Goal: Transaction & Acquisition: Purchase product/service

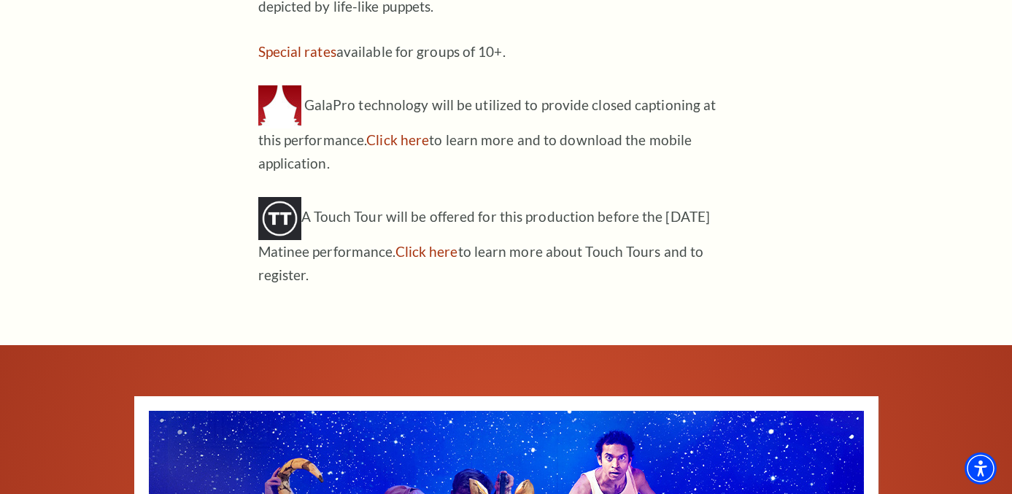
scroll to position [1612, 0]
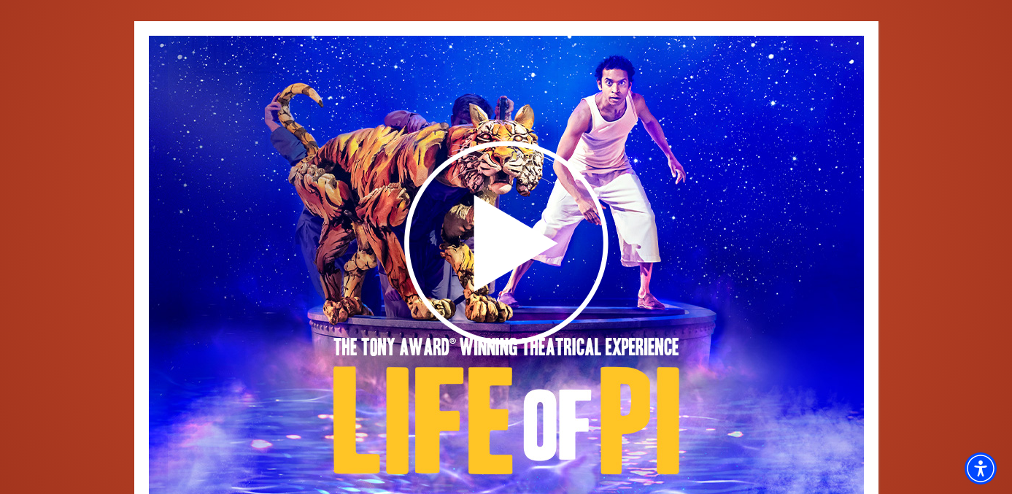
scroll to position [1984, 0]
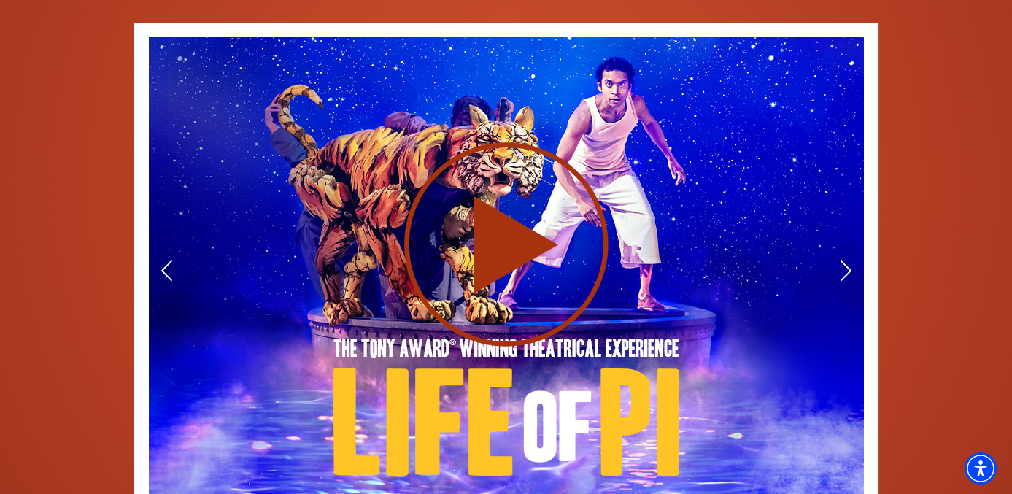
click at [506, 197] on use at bounding box center [506, 244] width 204 height 204
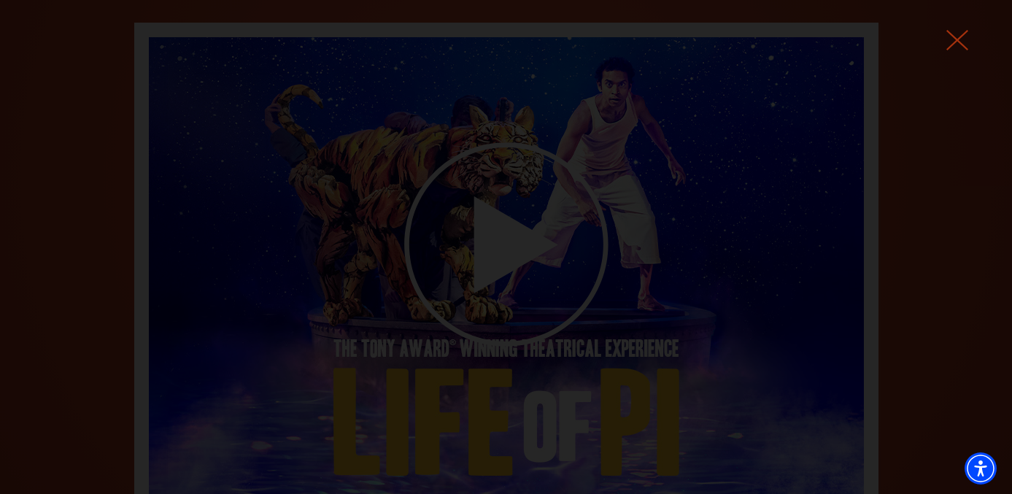
click at [955, 38] on use at bounding box center [957, 40] width 22 height 20
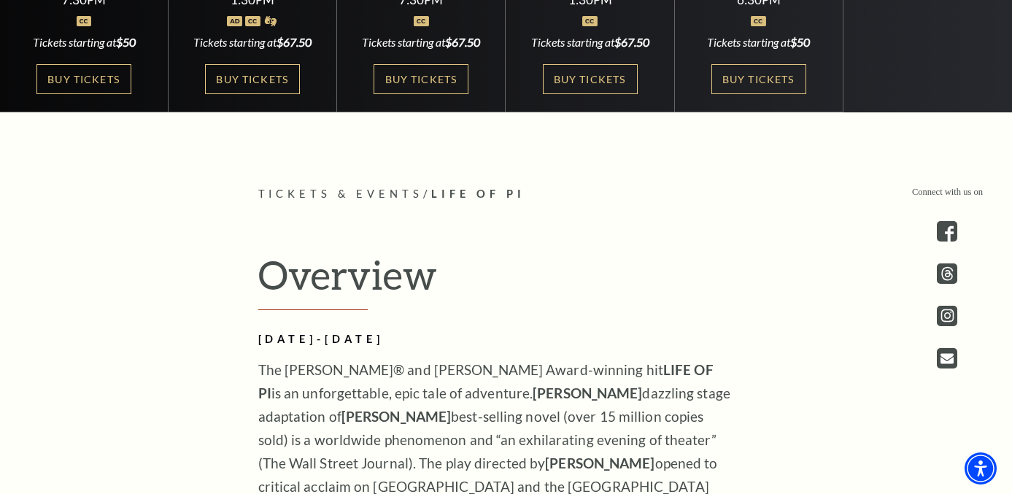
scroll to position [0, 0]
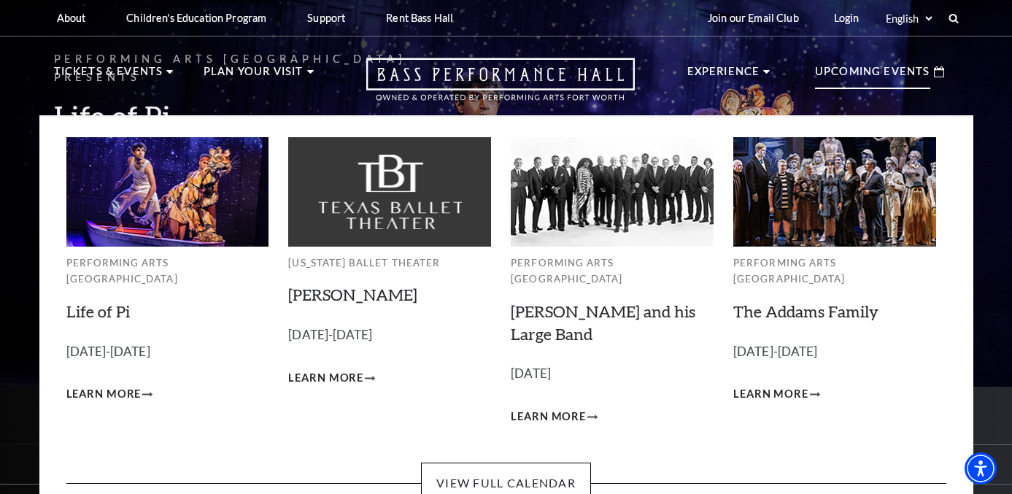
click at [161, 196] on img at bounding box center [167, 191] width 203 height 109
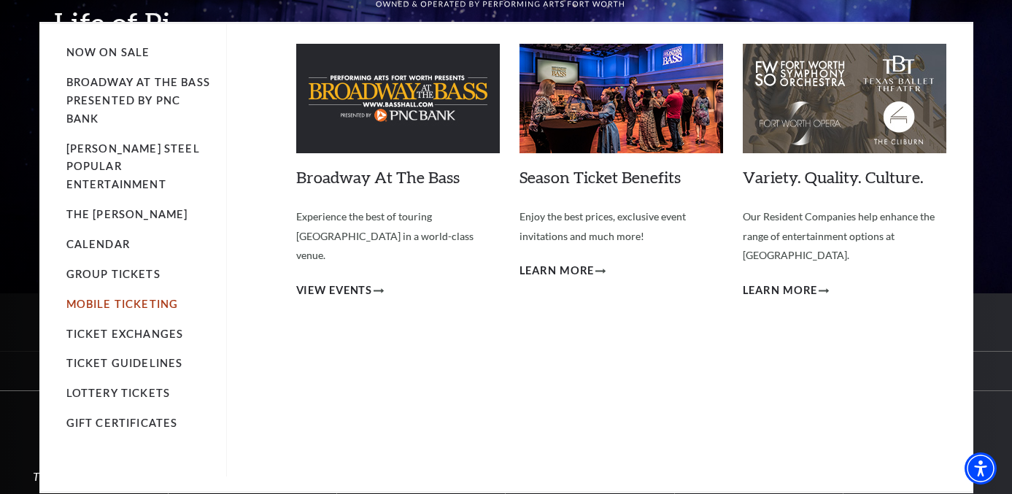
scroll to position [125, 0]
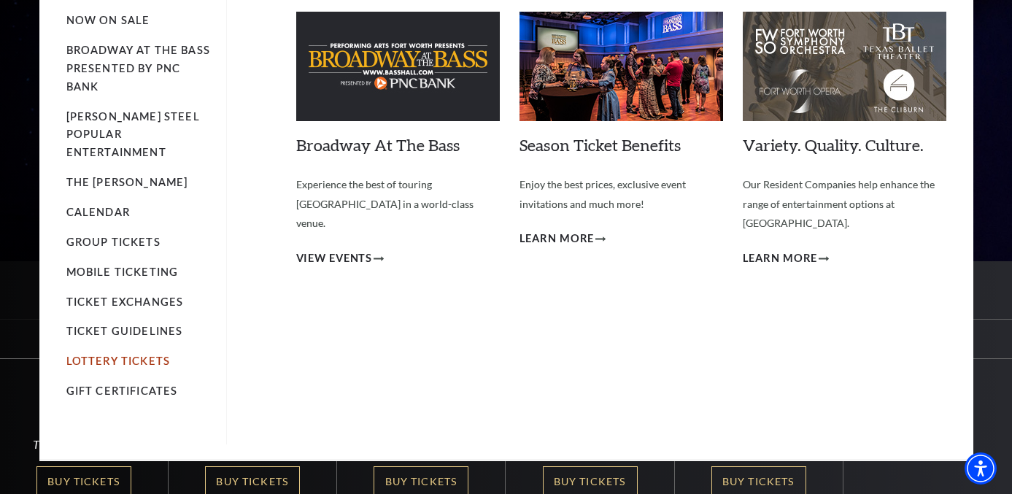
click at [133, 355] on link "Lottery Tickets" at bounding box center [118, 361] width 104 height 12
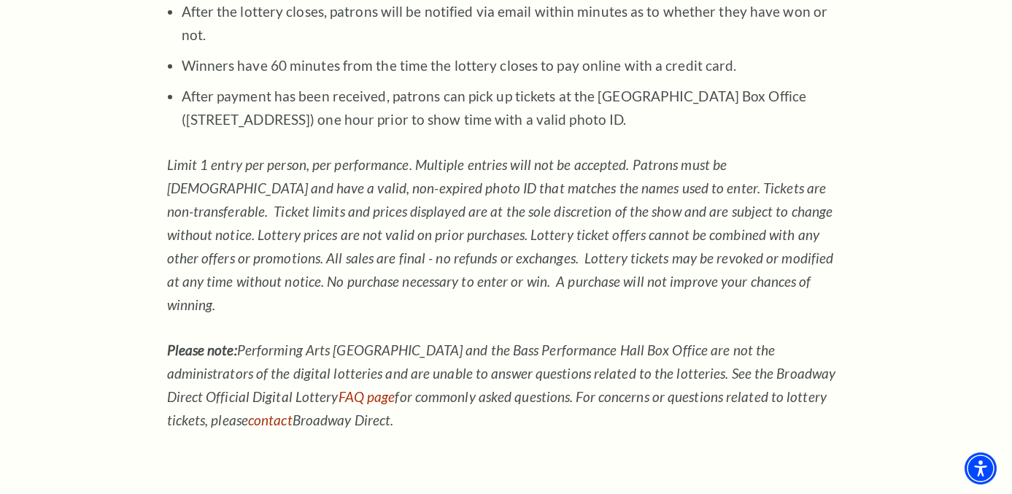
scroll to position [1366, 0]
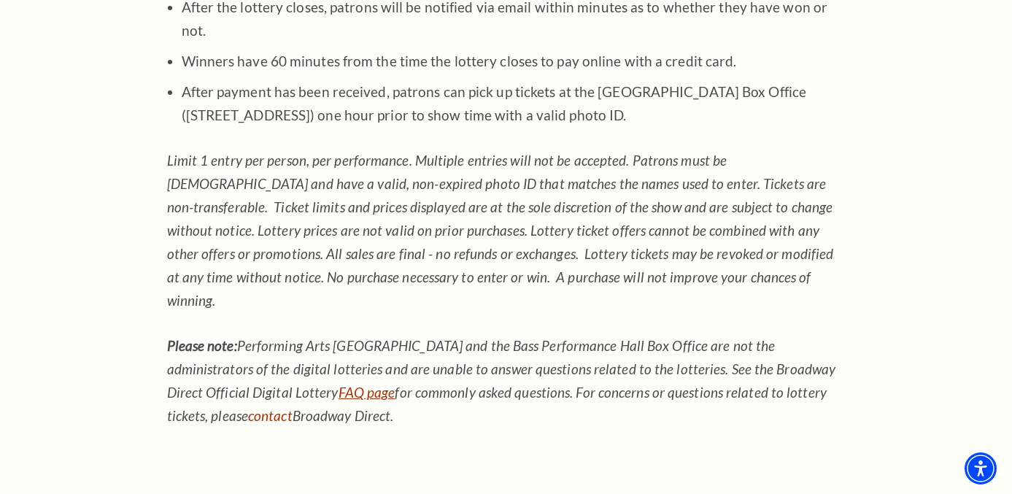
click at [339, 384] on link "FAQ page" at bounding box center [367, 392] width 57 height 17
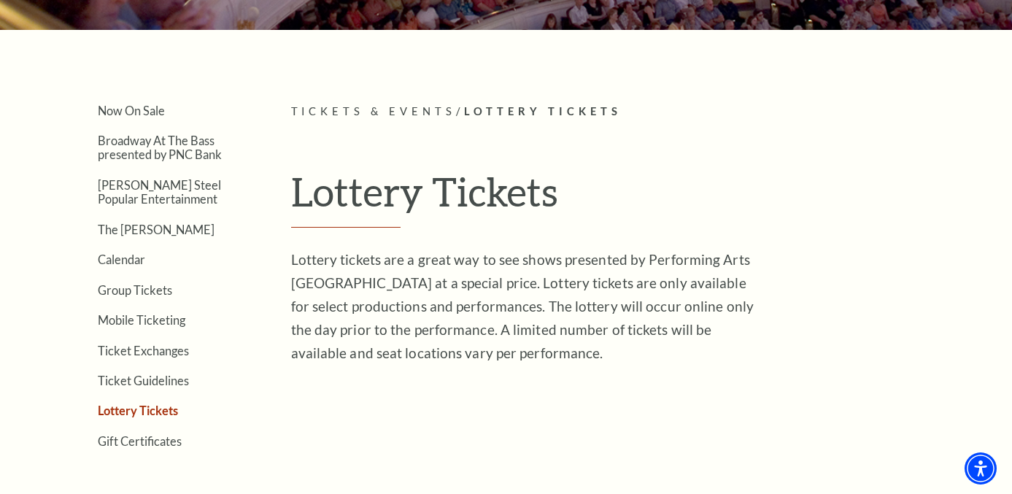
scroll to position [284, 0]
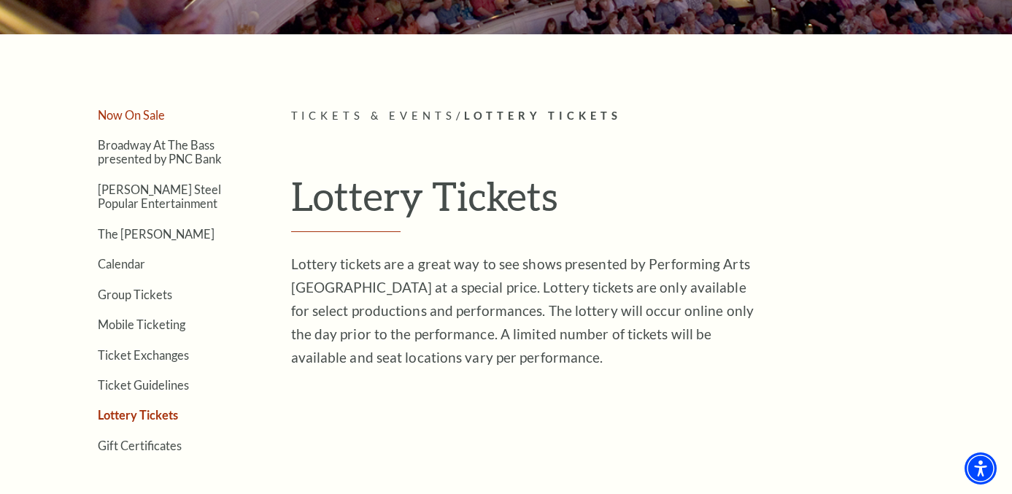
click at [143, 118] on link "Now On Sale" at bounding box center [131, 115] width 67 height 14
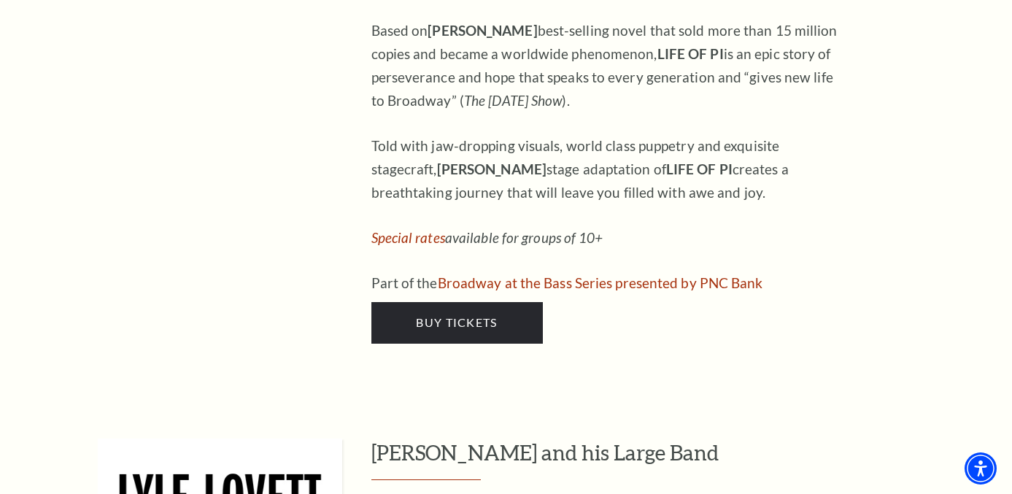
scroll to position [1695, 0]
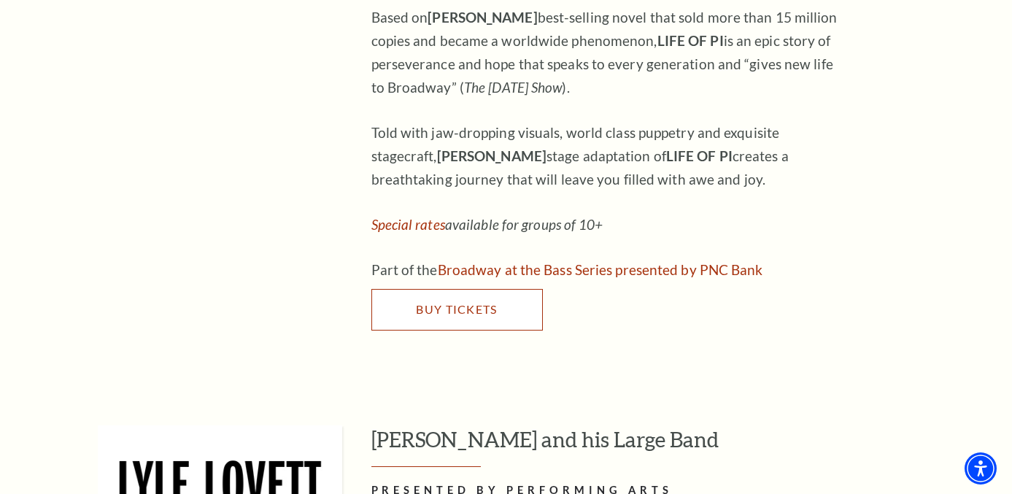
click at [436, 289] on link "Buy Tickets" at bounding box center [456, 309] width 171 height 41
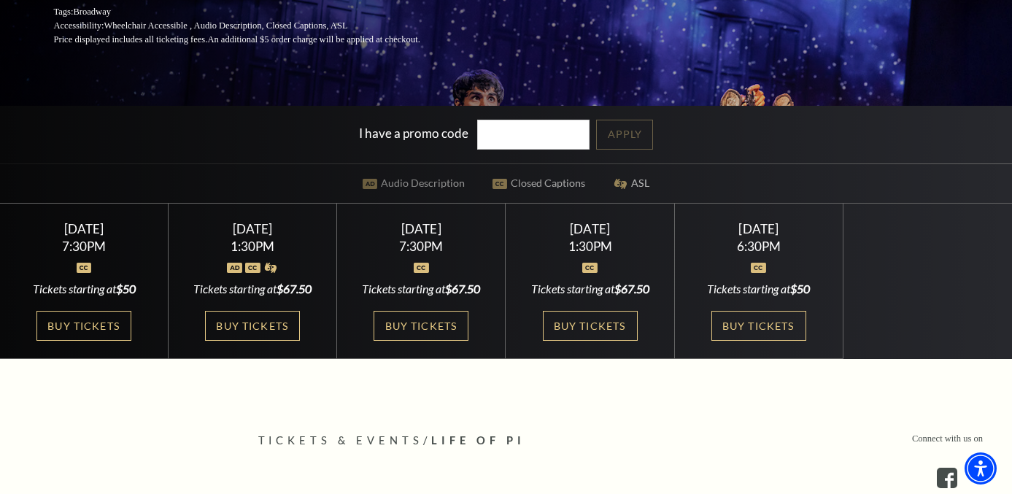
scroll to position [284, 0]
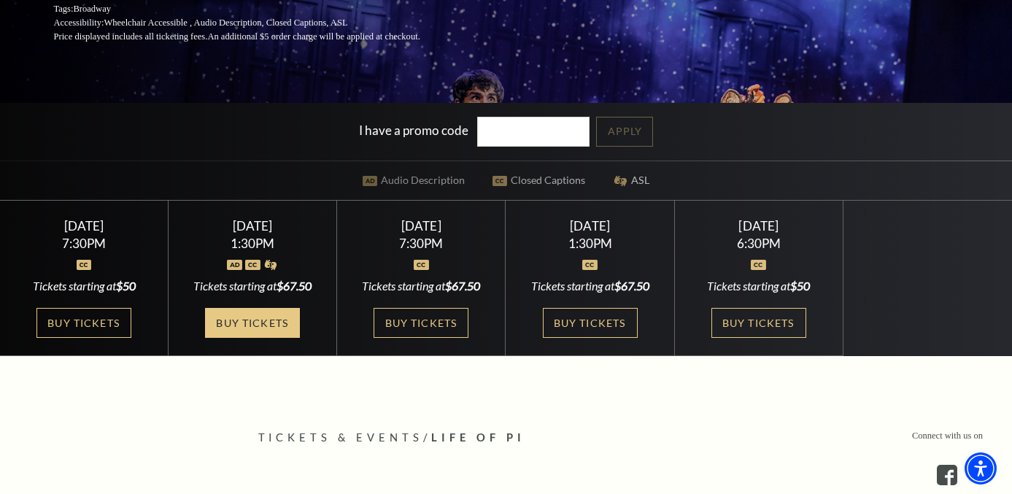
click at [263, 327] on link "Buy Tickets" at bounding box center [252, 323] width 95 height 30
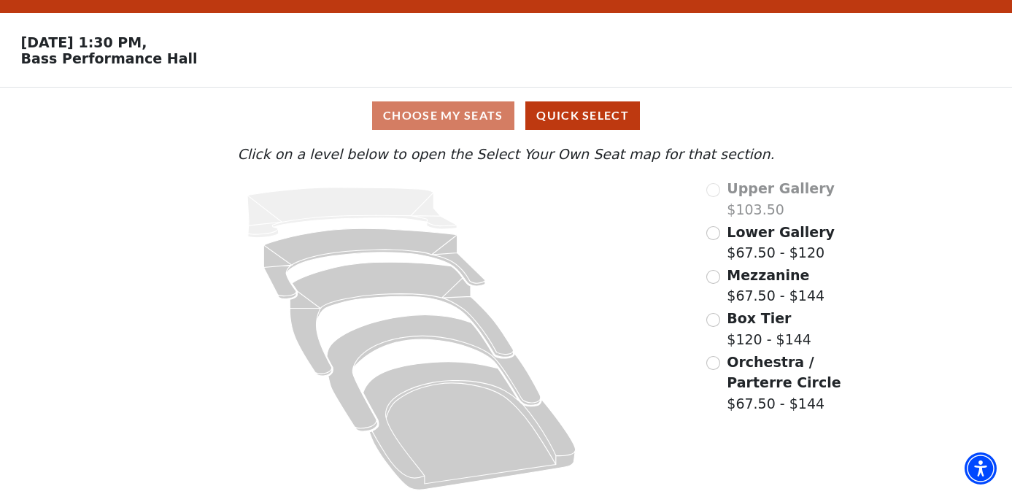
scroll to position [39, 0]
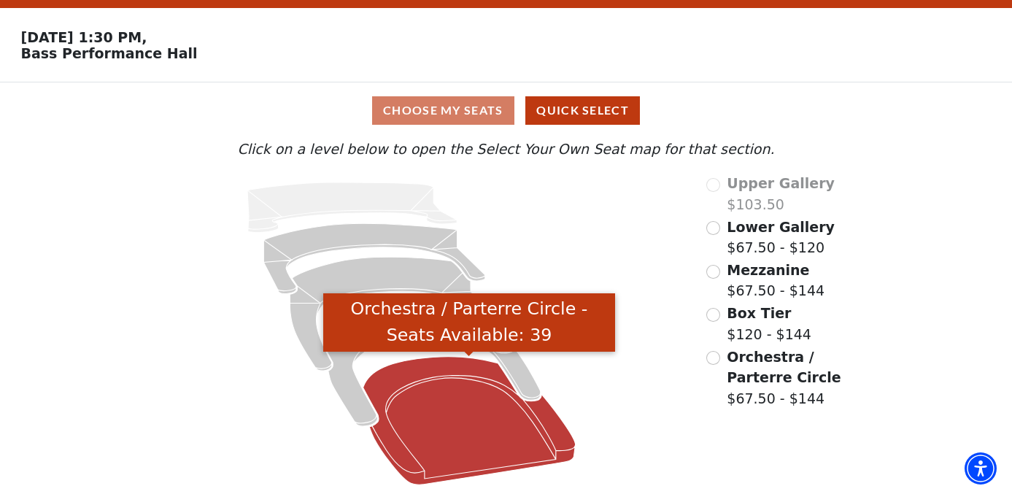
click at [436, 422] on icon "Orchestra / Parterre Circle - Seats Available: 39" at bounding box center [469, 421] width 212 height 128
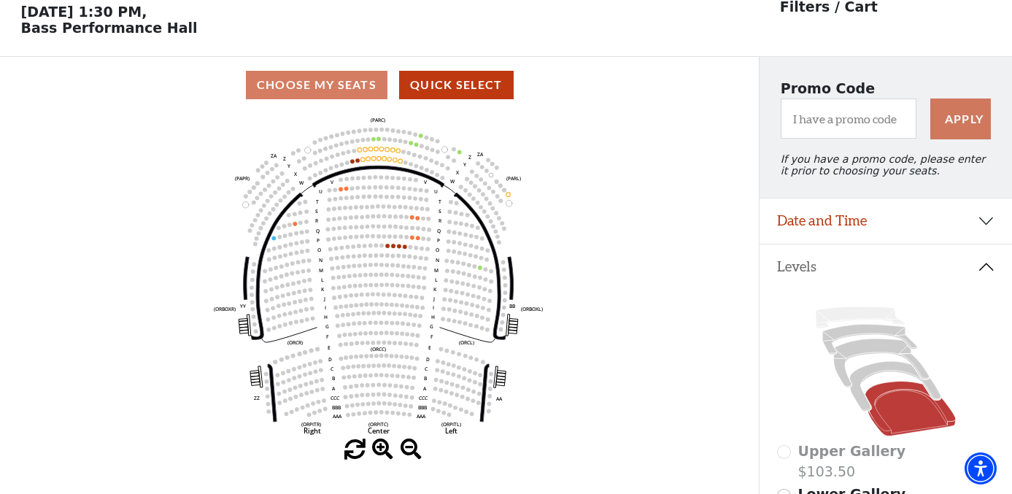
scroll to position [67, 0]
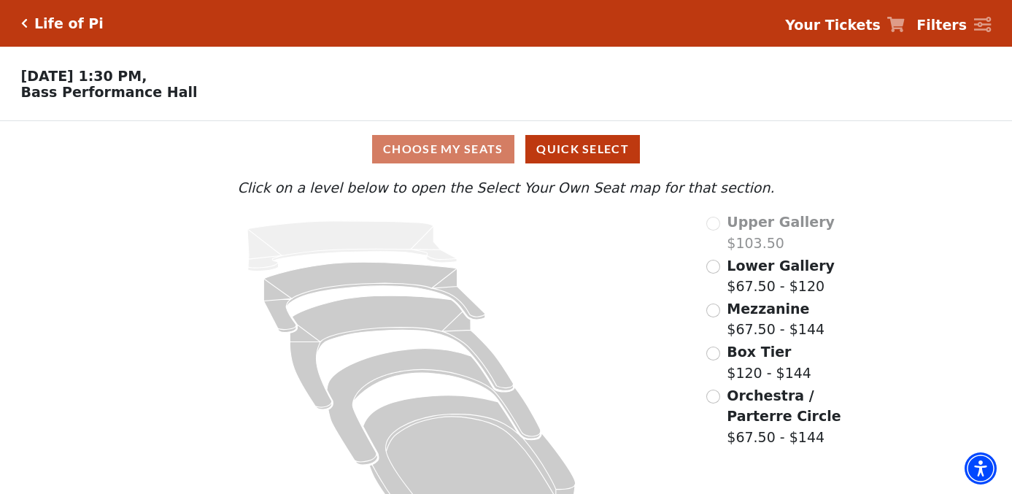
scroll to position [39, 0]
